Goal: Use online tool/utility: Utilize a website feature to perform a specific function

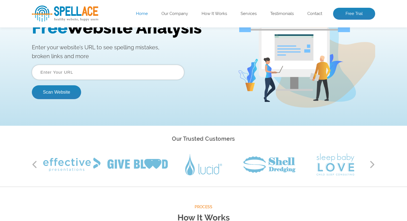
scroll to position [47, 0]
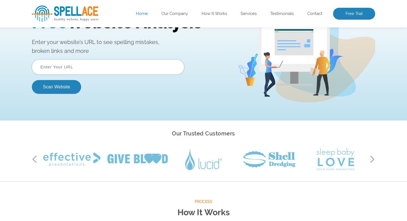
click at [76, 61] on input "text" at bounding box center [108, 67] width 152 height 15
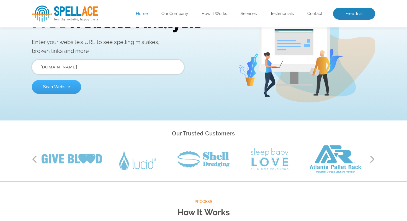
type input "[DOMAIN_NAME]"
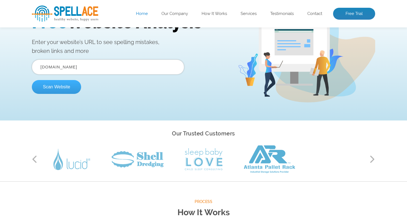
click at [55, 84] on button "Scan Website" at bounding box center [56, 87] width 49 height 14
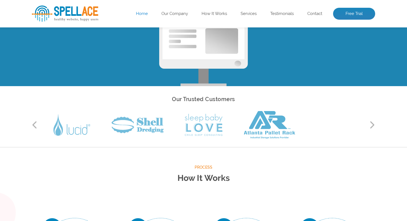
scroll to position [90, 0]
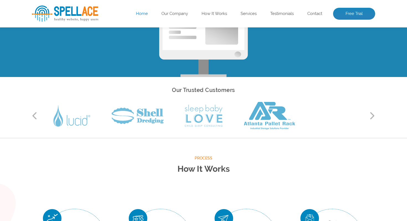
click at [373, 116] on button "Next" at bounding box center [373, 116] width 6 height 8
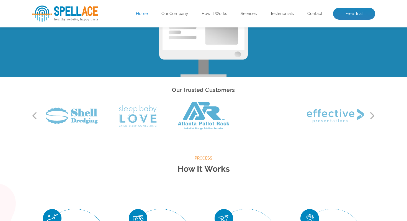
click at [373, 116] on button "Next" at bounding box center [373, 116] width 6 height 8
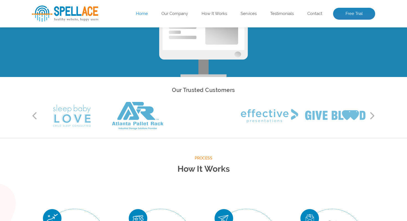
click at [373, 116] on button "Next" at bounding box center [373, 116] width 6 height 8
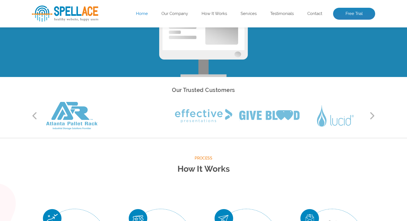
click at [373, 116] on button "Next" at bounding box center [373, 116] width 6 height 8
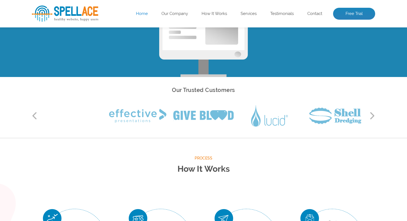
click at [373, 116] on button "Next" at bounding box center [373, 116] width 6 height 8
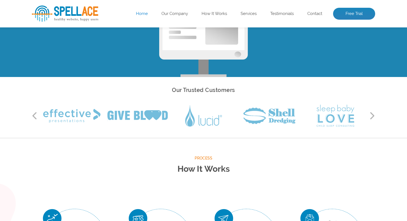
click at [373, 116] on button "Next" at bounding box center [373, 116] width 6 height 8
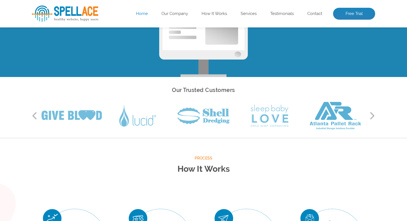
click at [373, 116] on button "Next" at bounding box center [373, 116] width 6 height 8
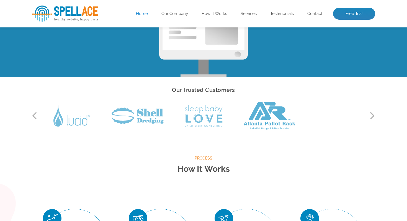
click at [373, 116] on button "Next" at bounding box center [373, 116] width 6 height 8
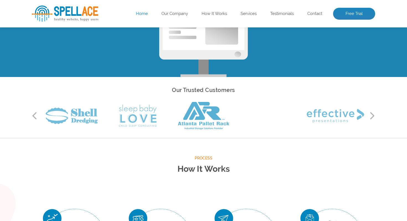
click at [373, 116] on button "Next" at bounding box center [373, 116] width 6 height 8
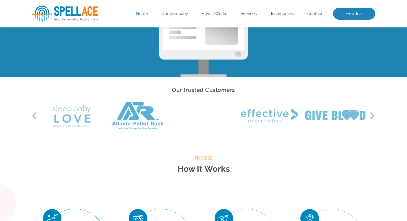
click at [373, 116] on button "Next" at bounding box center [373, 116] width 6 height 8
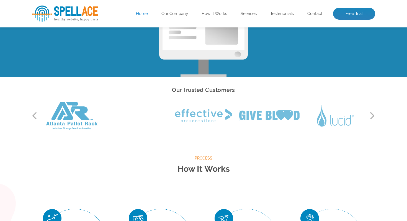
click at [373, 116] on button "Next" at bounding box center [373, 116] width 6 height 8
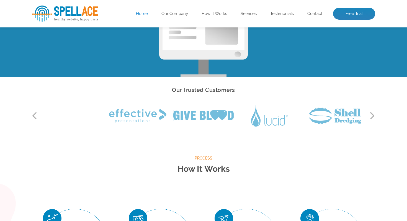
click at [373, 116] on button "Next" at bounding box center [373, 116] width 6 height 8
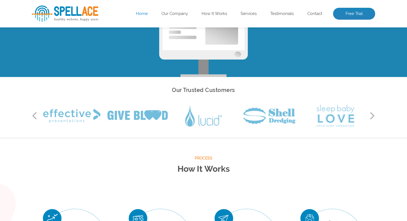
click at [373, 116] on button "Next" at bounding box center [373, 116] width 6 height 8
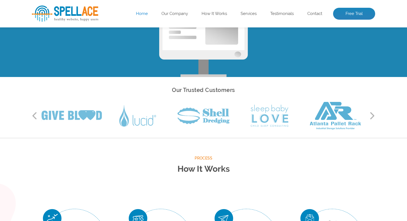
click at [373, 116] on button "Next" at bounding box center [373, 116] width 6 height 8
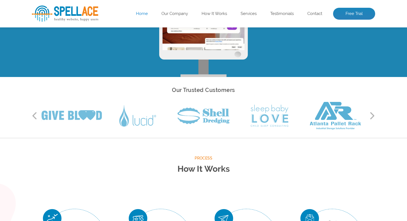
click at [373, 116] on button "Next" at bounding box center [373, 116] width 6 height 8
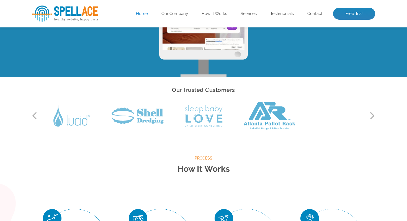
click at [373, 116] on button "Next" at bounding box center [373, 116] width 6 height 8
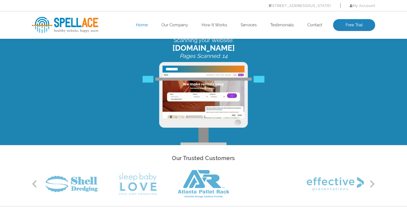
scroll to position [0, 0]
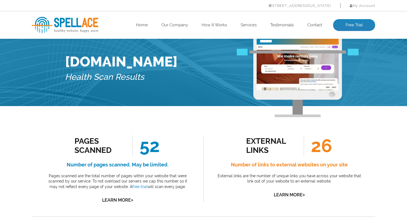
scroll to position [24, 0]
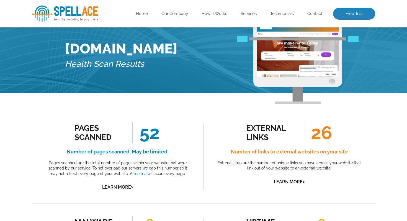
click at [197, 140] on div "Pages Scanned 52 Number of pages scanned. May be limited. Pages scanned are the…" at bounding box center [118, 157] width 172 height 94
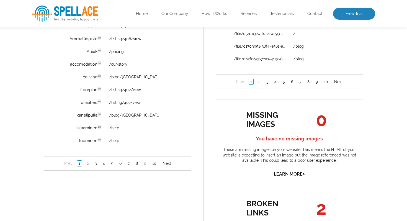
scroll to position [428, 0]
click at [120, 52] on link "/pricing" at bounding box center [116, 51] width 15 height 4
click at [88, 166] on link "2" at bounding box center [87, 163] width 5 height 6
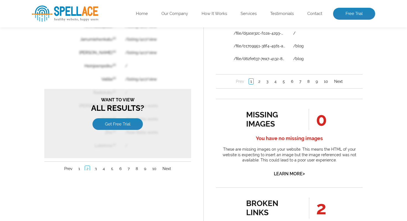
scroll to position [0, 0]
click at [79, 168] on link "1" at bounding box center [79, 169] width 4 height 6
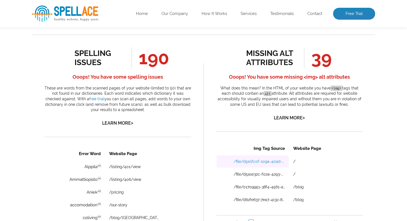
scroll to position [279, 0]
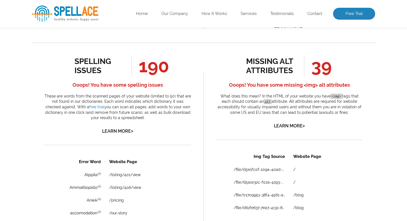
drag, startPoint x: 285, startPoint y: 113, endPoint x: 286, endPoint y: 108, distance: 5.3
click at [286, 108] on p "What does this mean? In the HTML of your website you have <img> tags that each …" at bounding box center [289, 105] width 147 height 22
drag, startPoint x: 298, startPoint y: 114, endPoint x: 298, endPoint y: 109, distance: 4.7
click at [298, 111] on p "What does this mean? In the HTML of your website you have <img> tags that each …" at bounding box center [289, 105] width 147 height 22
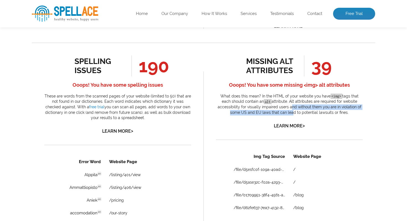
drag, startPoint x: 290, startPoint y: 109, endPoint x: 290, endPoint y: 113, distance: 4.2
click at [290, 112] on p "What does this mean? In the HTML of your website you have <img> tags that each …" at bounding box center [289, 105] width 147 height 22
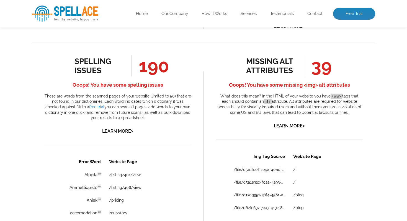
drag, startPoint x: 298, startPoint y: 113, endPoint x: 298, endPoint y: 109, distance: 4.4
click at [298, 109] on p "What does this mean? In the HTML of your website you have <img> tags that each …" at bounding box center [289, 105] width 147 height 22
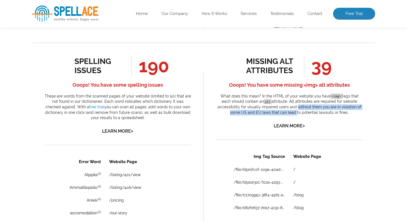
drag, startPoint x: 296, startPoint y: 109, endPoint x: 295, endPoint y: 113, distance: 4.8
click at [296, 112] on p "What does this mean? In the HTML of your website you have <img> tags that each …" at bounding box center [289, 105] width 147 height 22
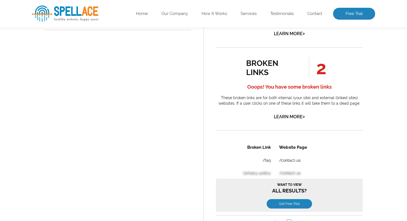
scroll to position [569, 0]
click at [264, 160] on link "/faq" at bounding box center [267, 160] width 8 height 4
click at [285, 160] on link "/contact-us" at bounding box center [290, 160] width 22 height 4
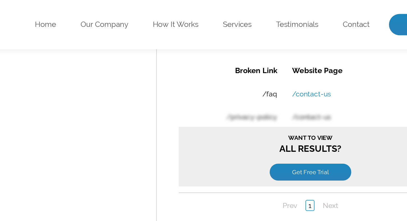
scroll to position [0, 0]
